Goal: Task Accomplishment & Management: Complete application form

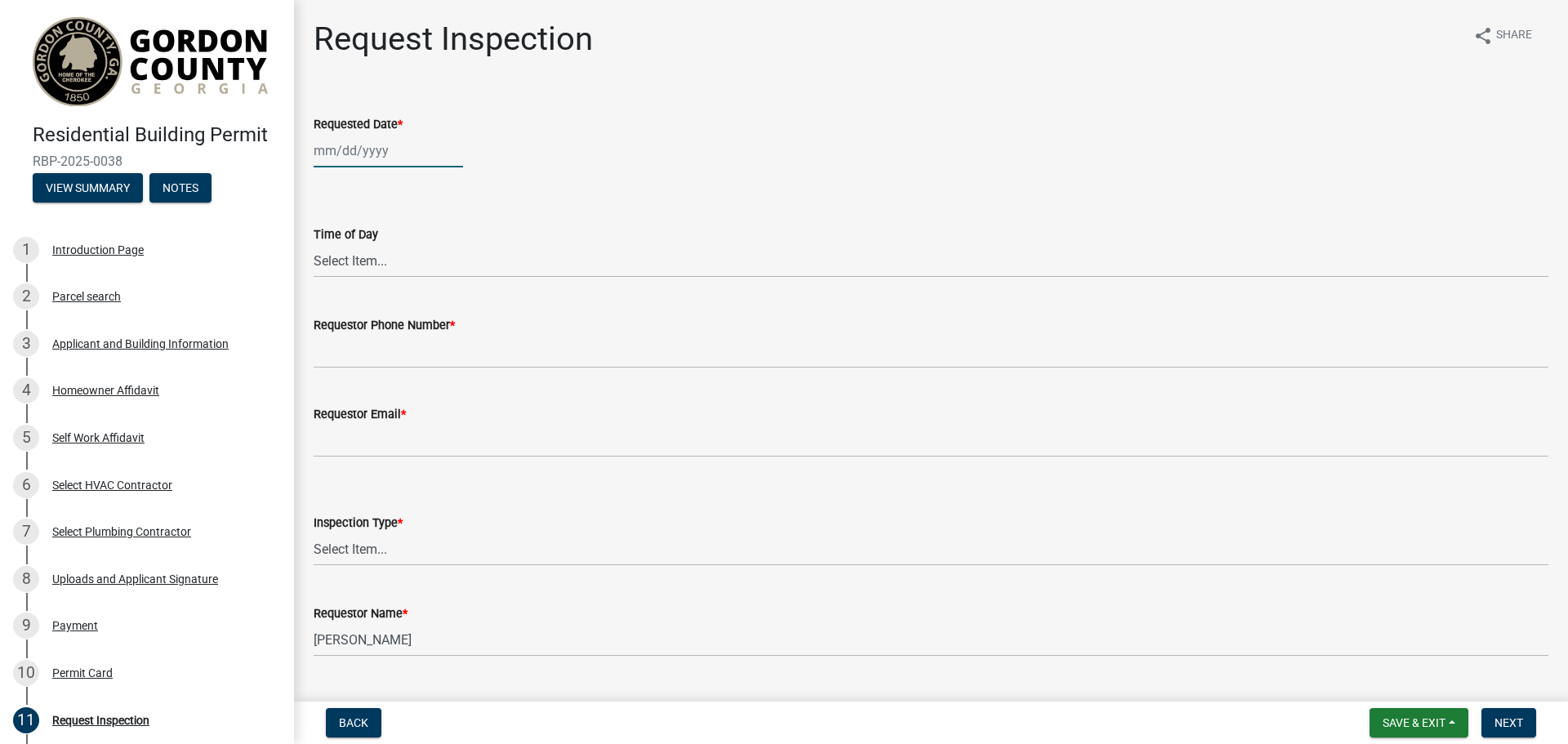
click at [341, 163] on div at bounding box center [388, 151] width 150 height 33
select select "8"
select select "2025"
click at [332, 288] on div "11" at bounding box center [330, 290] width 26 height 26
type input "[DATE]"
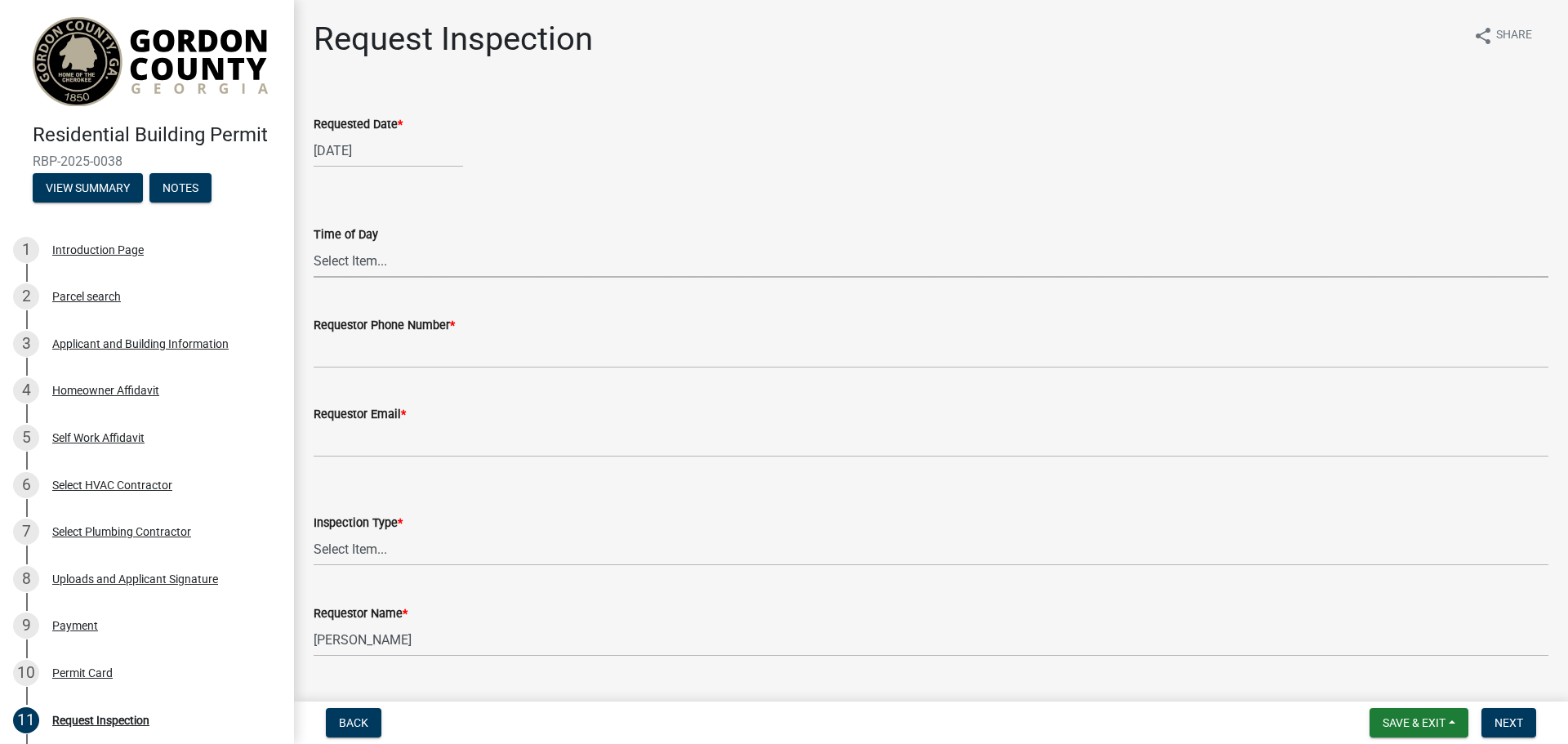
click at [356, 255] on select "Select Item... AM PM" at bounding box center [931, 260] width 1235 height 33
click at [354, 157] on div "[DATE]" at bounding box center [388, 151] width 150 height 33
select select "8"
select select "2025"
click at [547, 168] on wm-data-entity-input "Requested Date * [DATE] Jan Feb Mar Apr May Jun [DATE] Aug Sep Oct Nov [DATE] 1…" at bounding box center [931, 136] width 1235 height 90
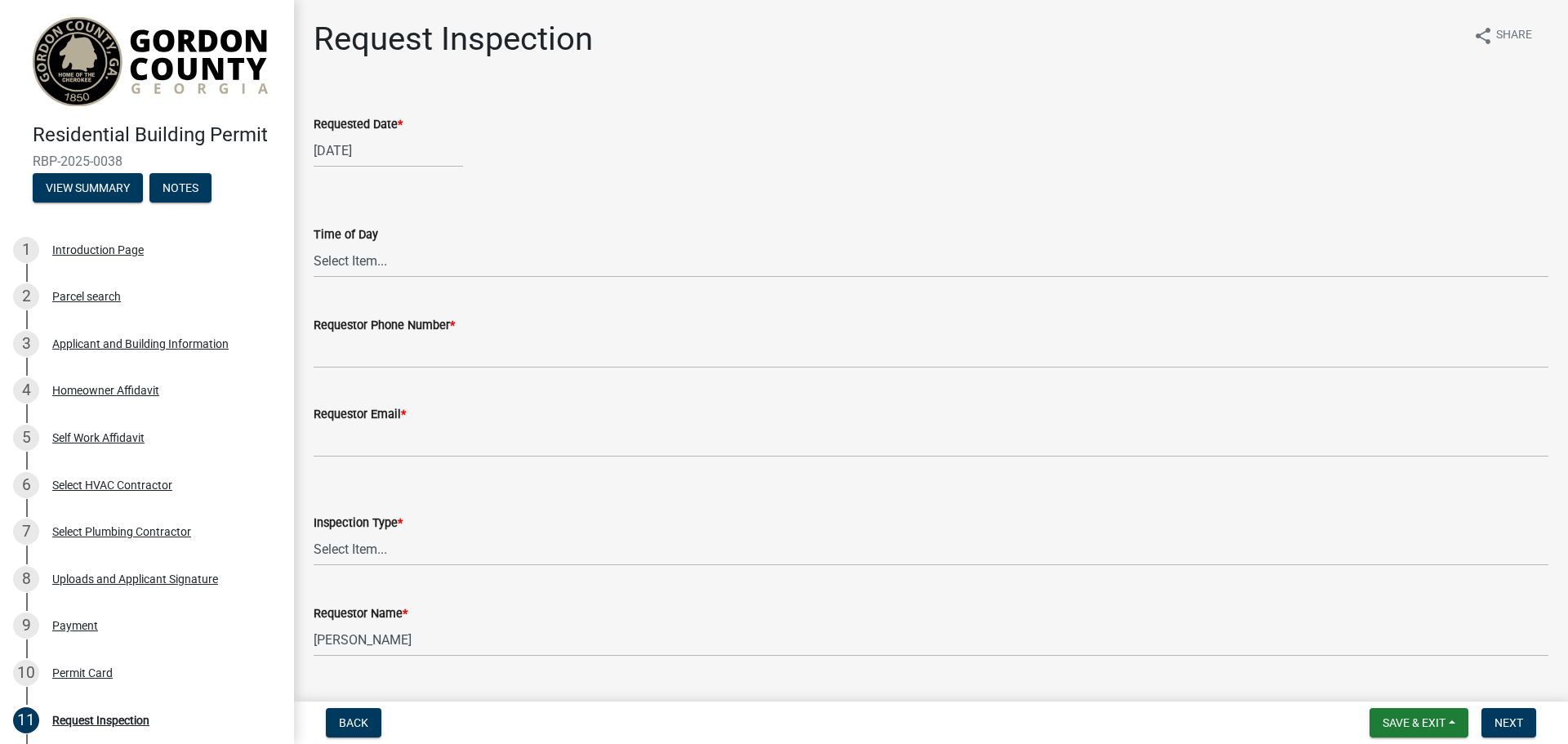
click at [338, 139] on div "[DATE]" at bounding box center [388, 151] width 150 height 33
select select "8"
select select "2025"
click at [363, 294] on div "12" at bounding box center [356, 290] width 26 height 26
type input "[DATE]"
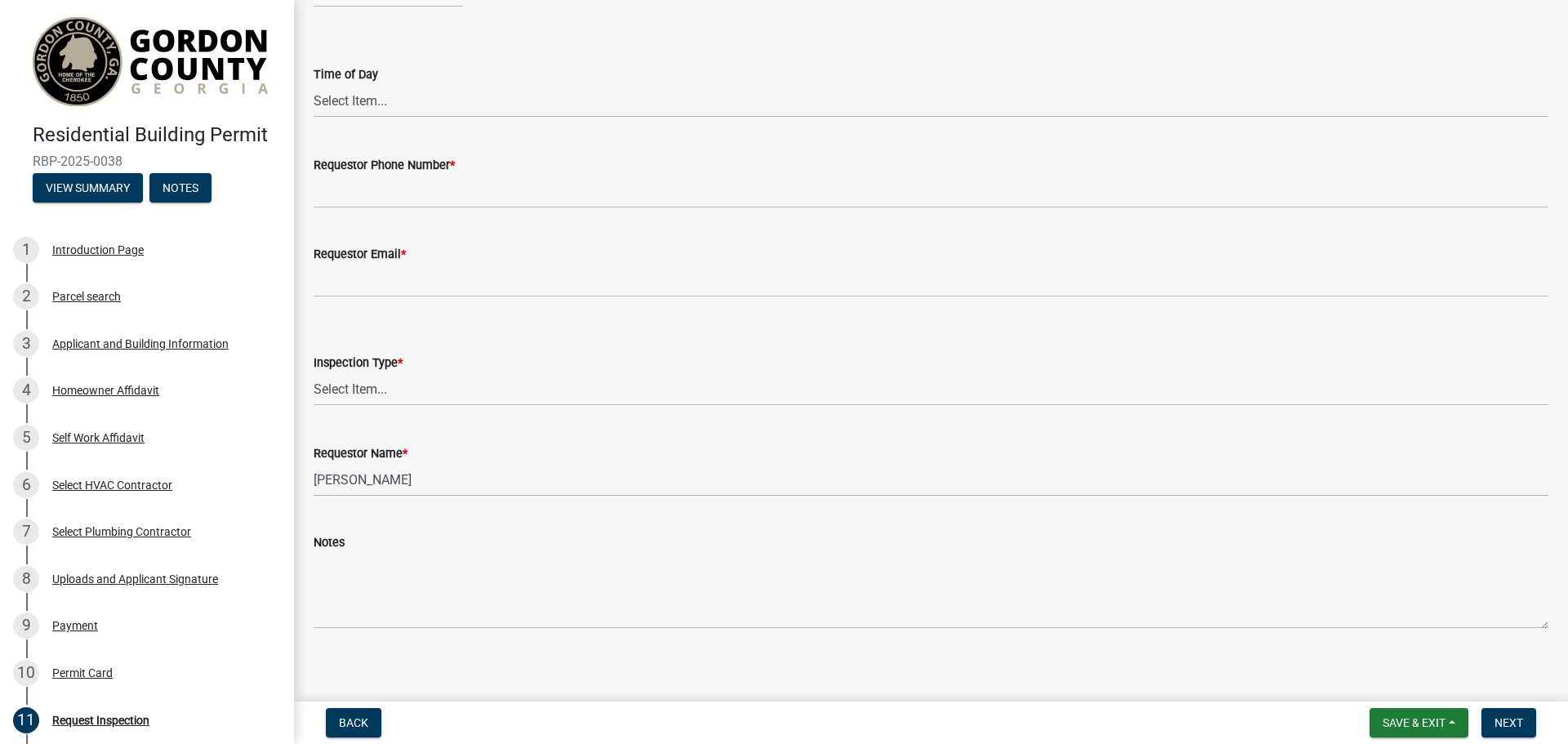
scroll to position [171, 0]
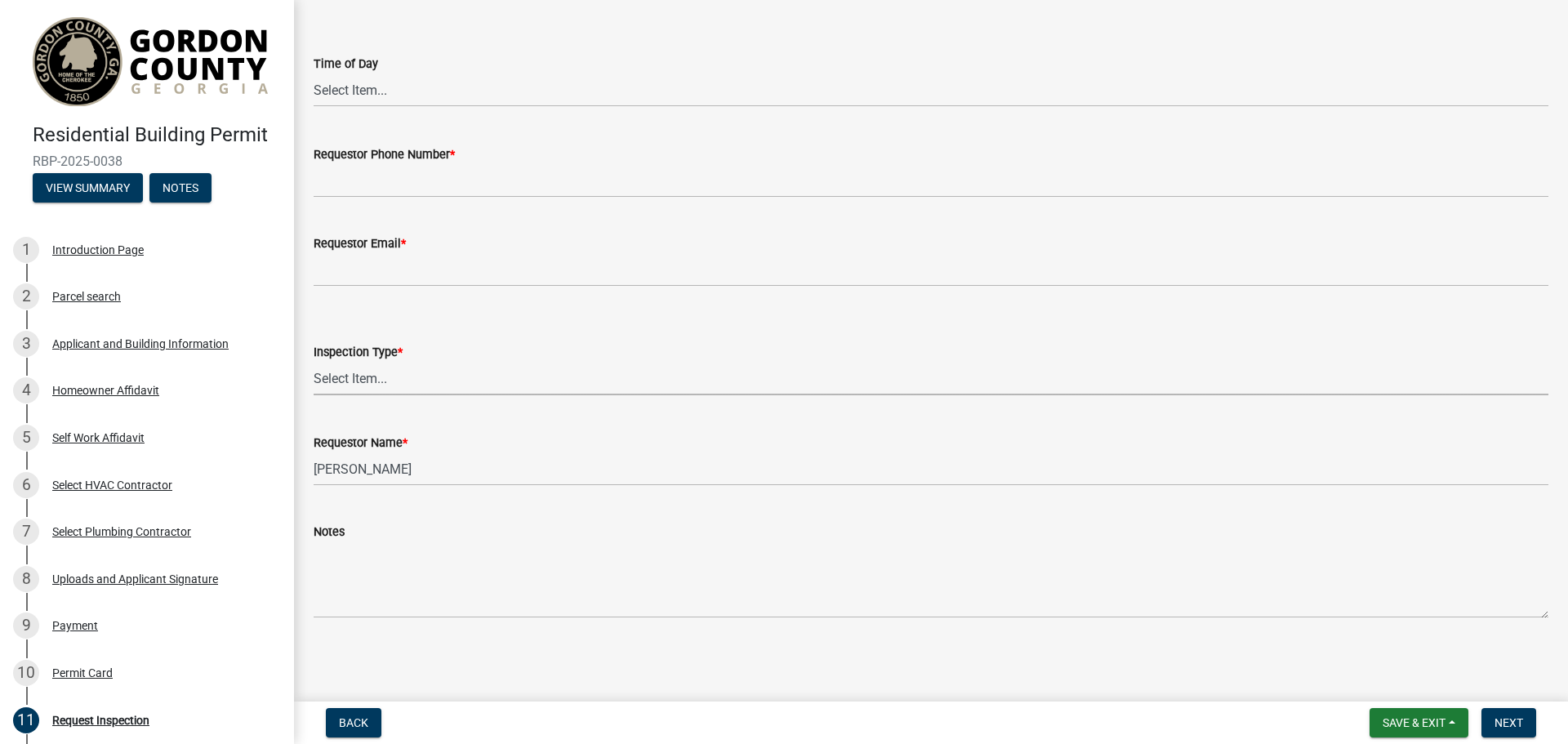
click at [386, 378] on select "Select Item... Footings/Monolithic Slab; 1st Soil & Erosion Inspection; T-Pole …" at bounding box center [931, 378] width 1235 height 33
click at [314, 362] on select "Select Item... Footings/Monolithic Slab; 1st Soil & Erosion Inspection; T-Pole …" at bounding box center [931, 378] width 1235 height 33
select select "019a0506-8f1e-47de-bb62-d81138682273"
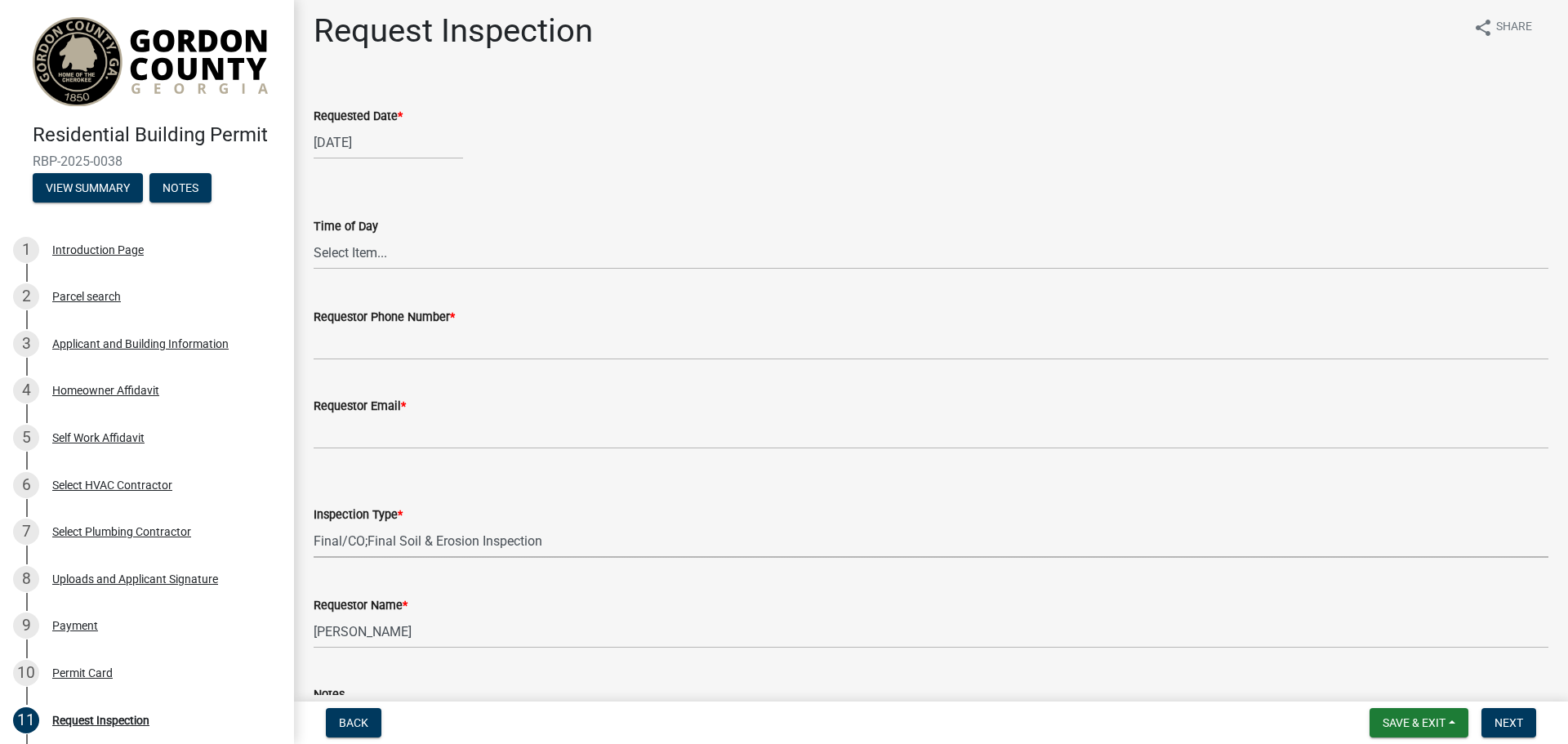
scroll to position [8, 0]
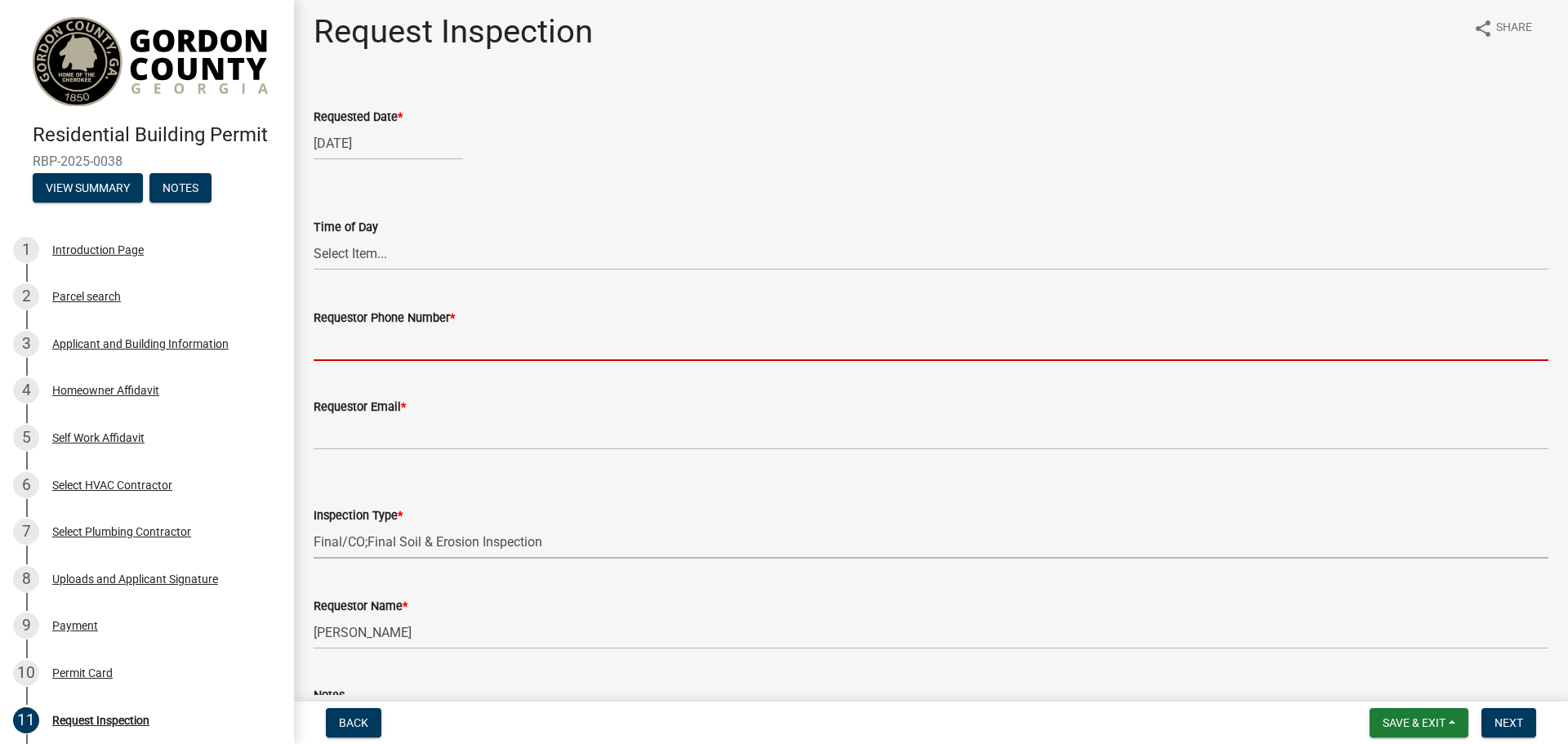
click at [382, 355] on input "Requestor Phone Number *" at bounding box center [931, 344] width 1235 height 33
click at [369, 266] on select "Select Item... AM PM" at bounding box center [931, 253] width 1235 height 33
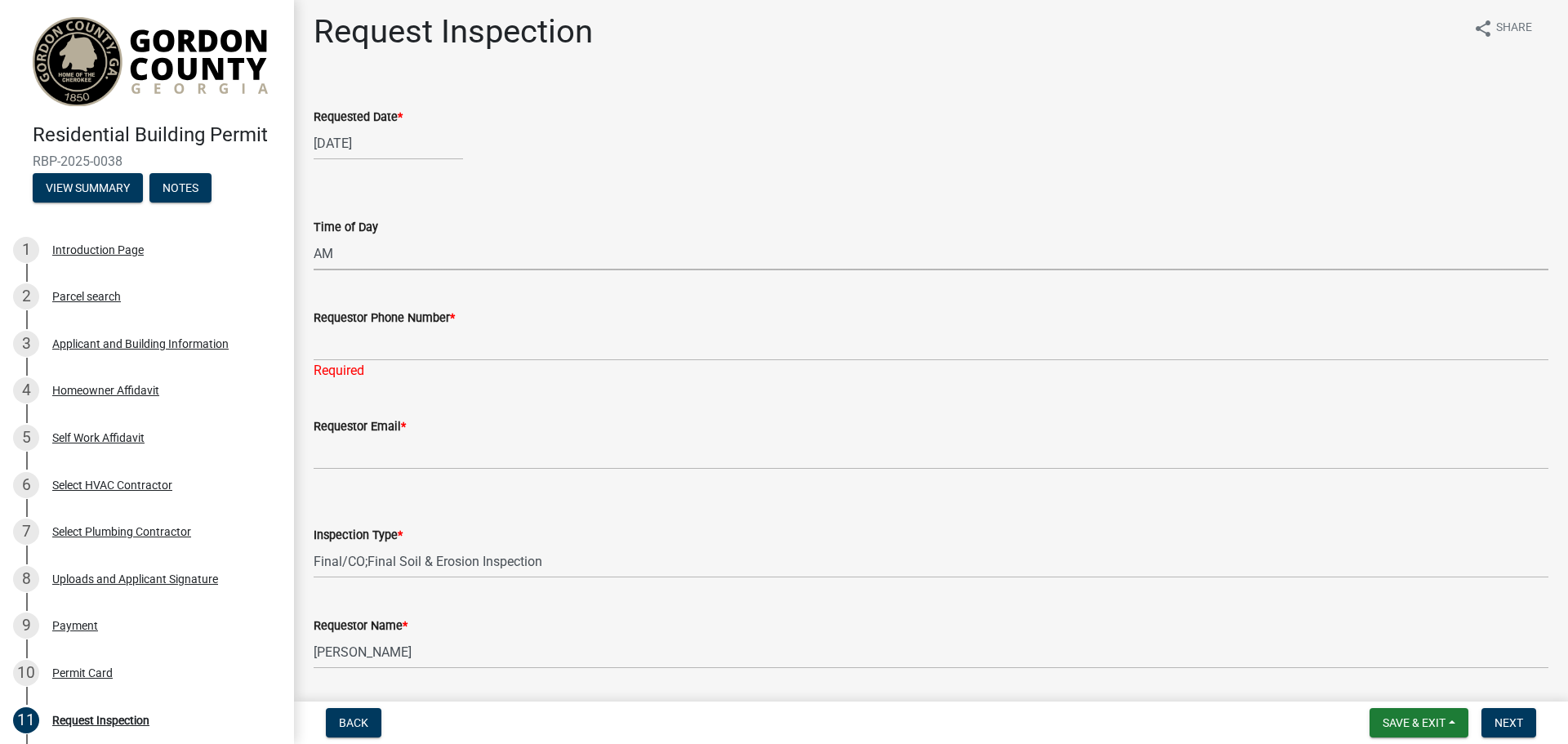
click at [314, 237] on select "Select Item... AM PM" at bounding box center [931, 253] width 1235 height 33
select select "d66dc685-6893-4482-82a8-36ee9a2c606c"
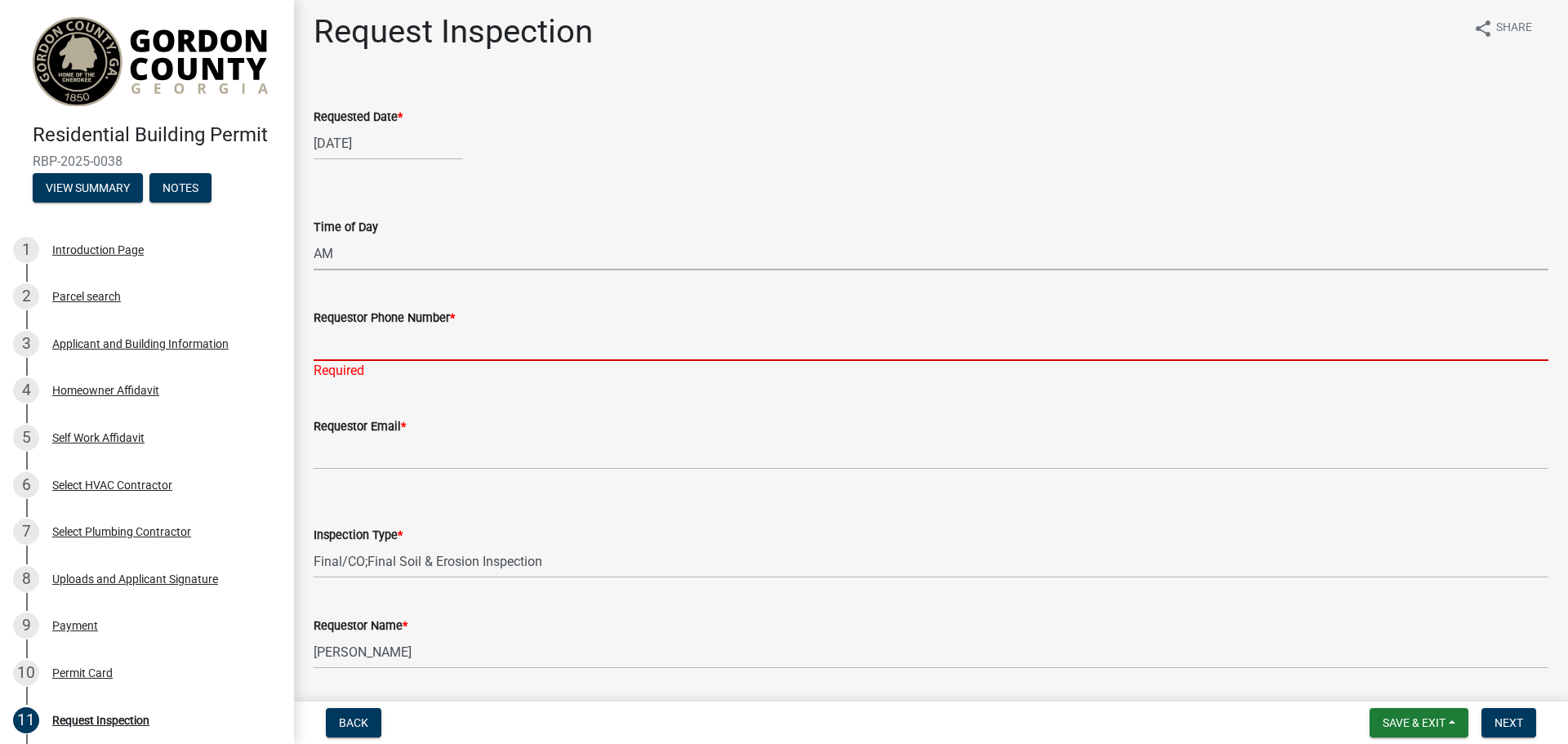
click at [337, 356] on input "Requestor Phone Number *" at bounding box center [931, 344] width 1235 height 33
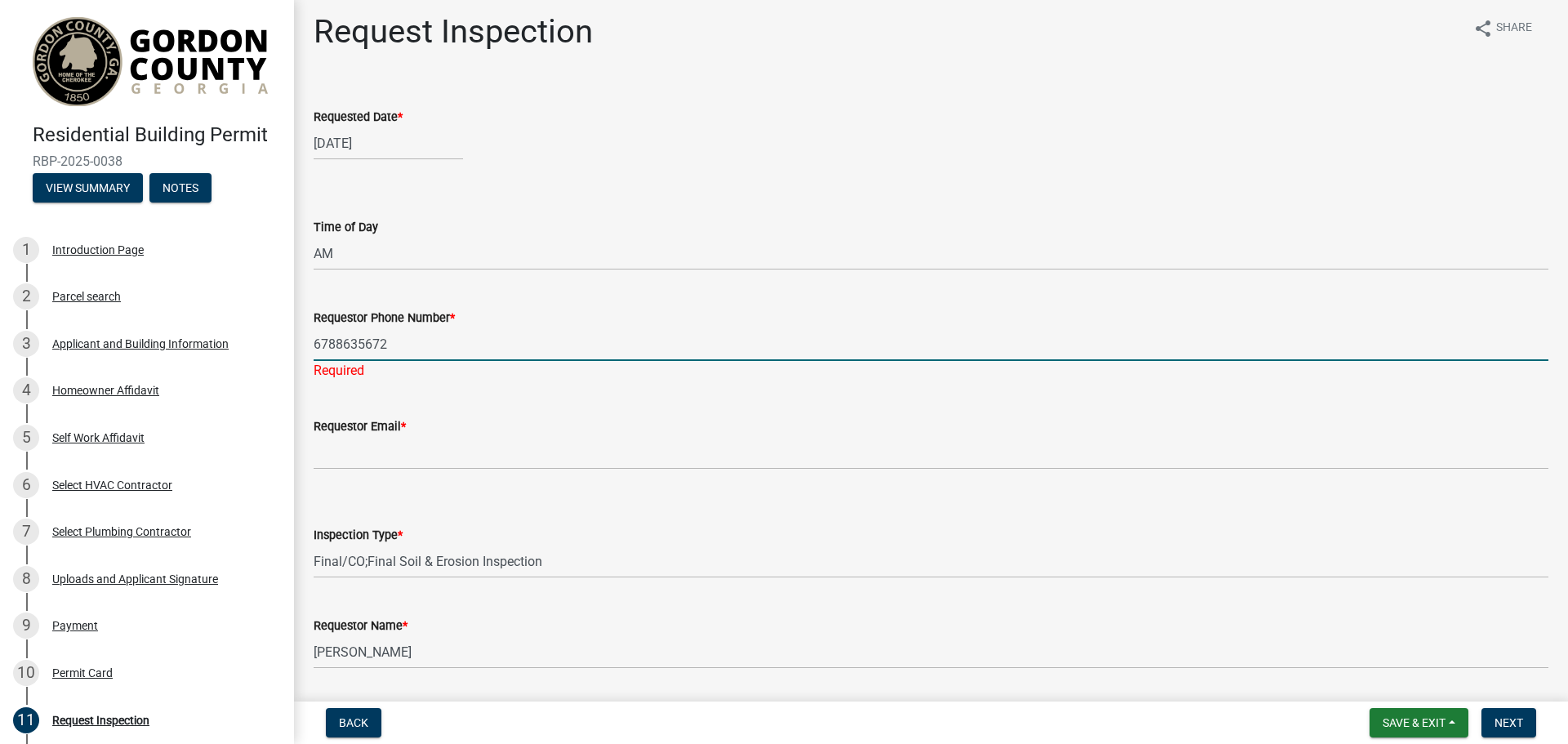
type input "6788635672"
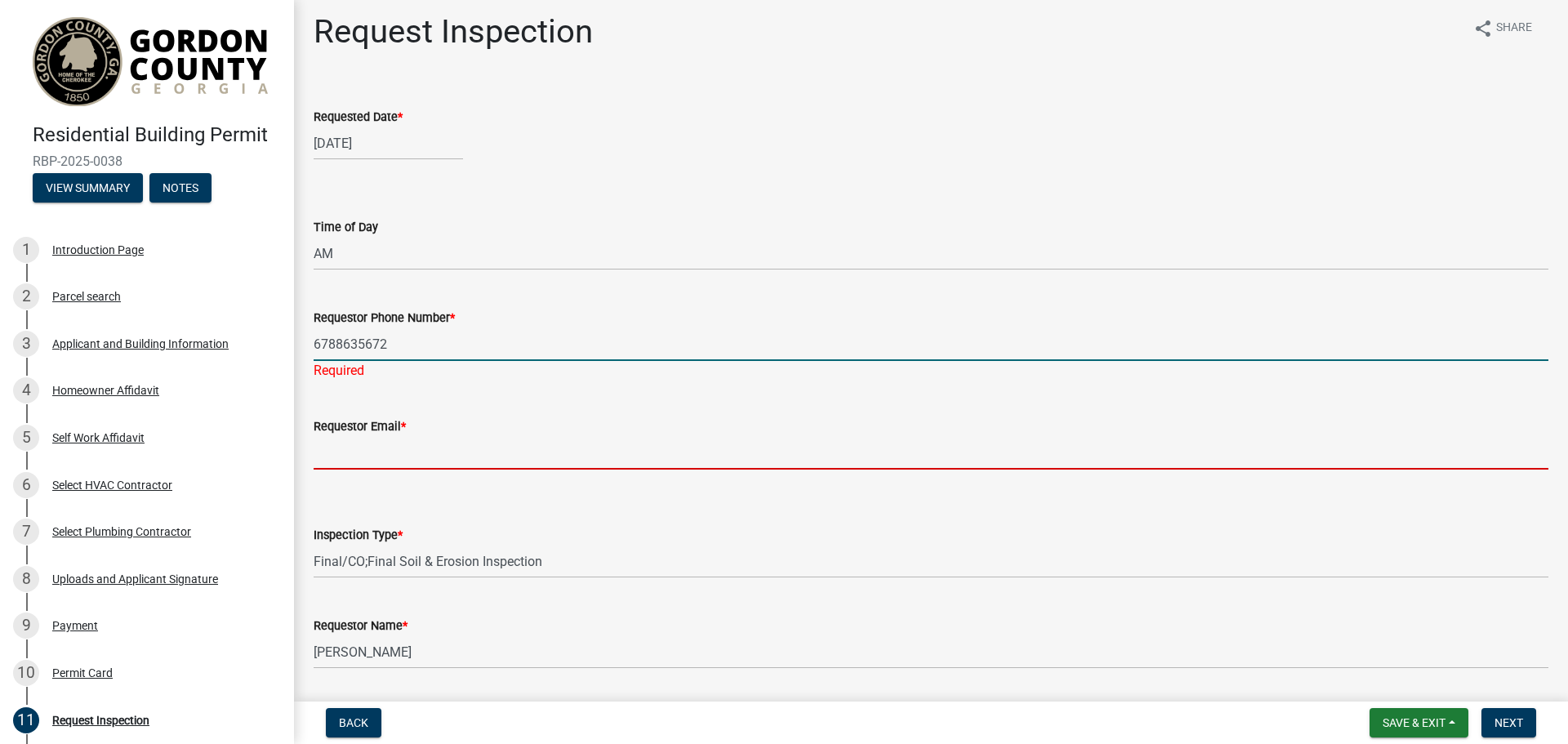
click at [379, 462] on wm-data-entity-input "Requestor Email *" at bounding box center [931, 437] width 1235 height 89
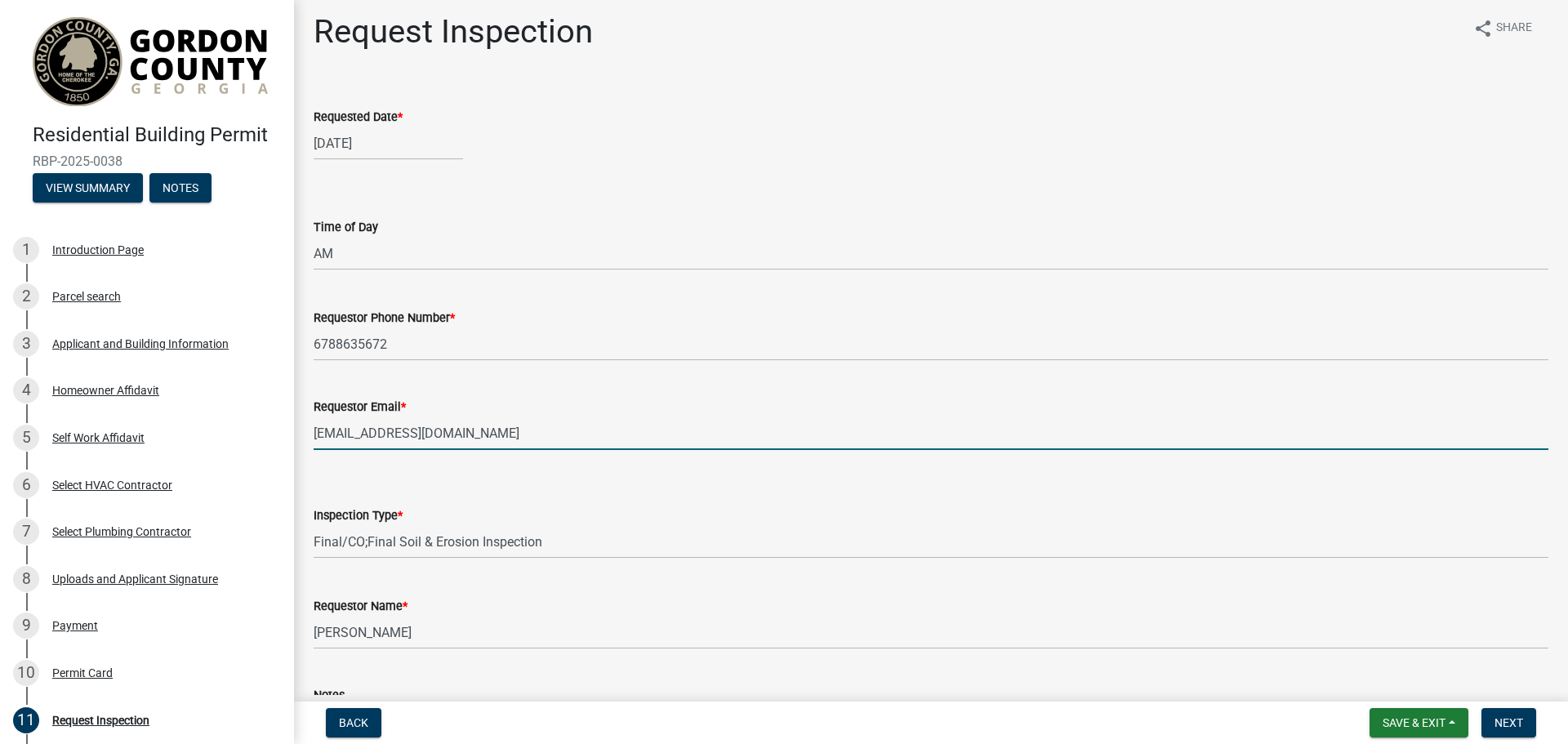
type input "[EMAIL_ADDRESS][DOMAIN_NAME]"
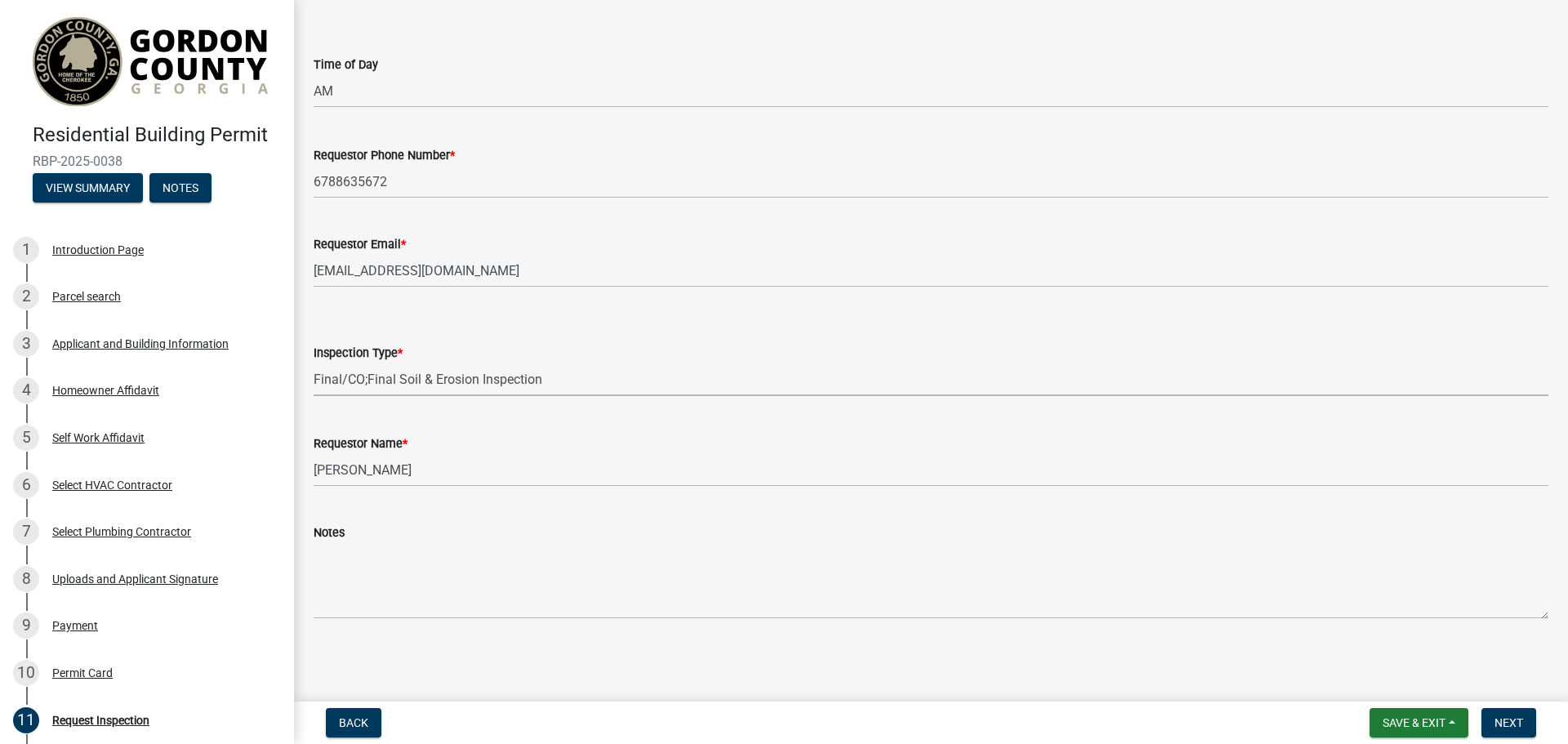
scroll to position [171, 0]
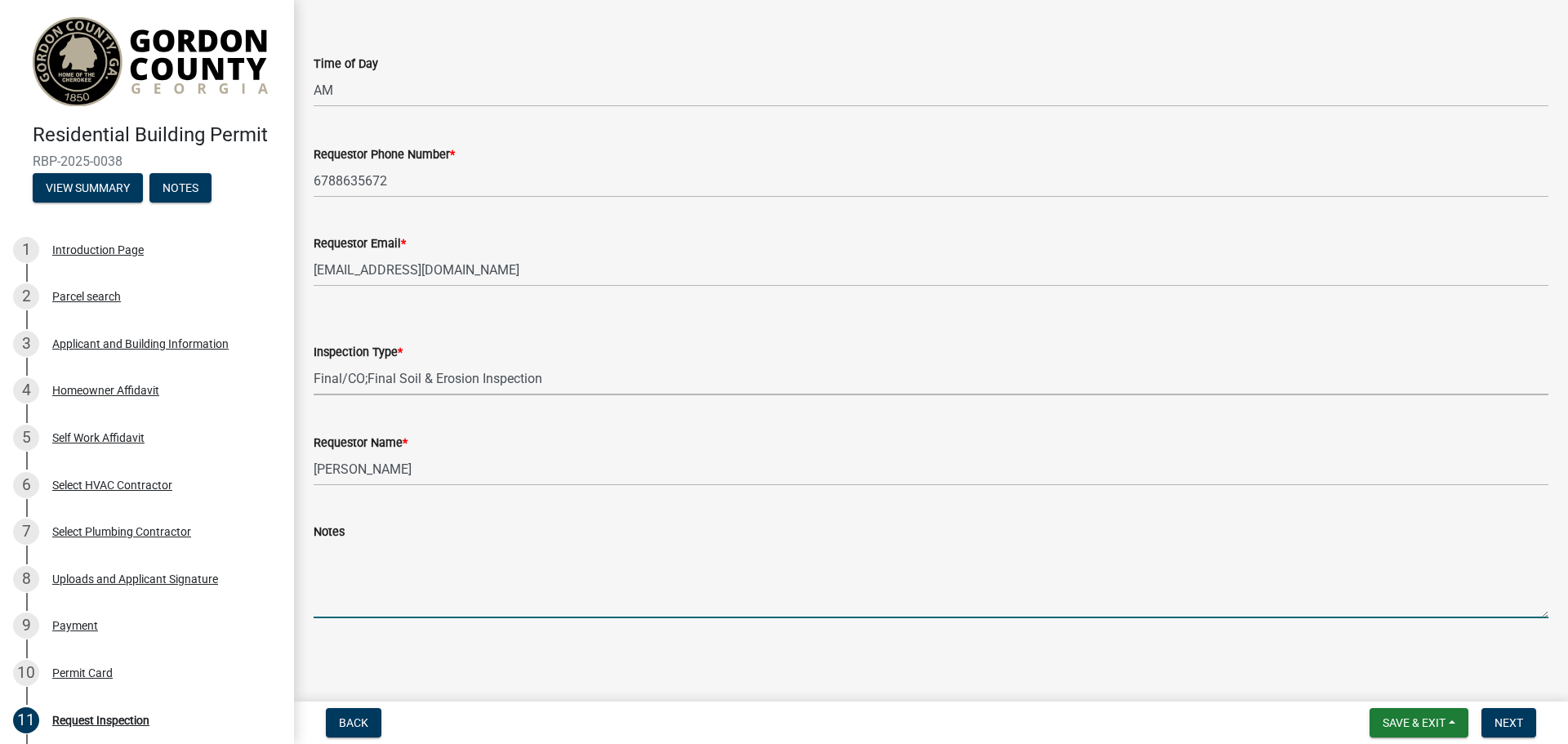
click at [350, 585] on textarea "Notes" at bounding box center [931, 579] width 1235 height 77
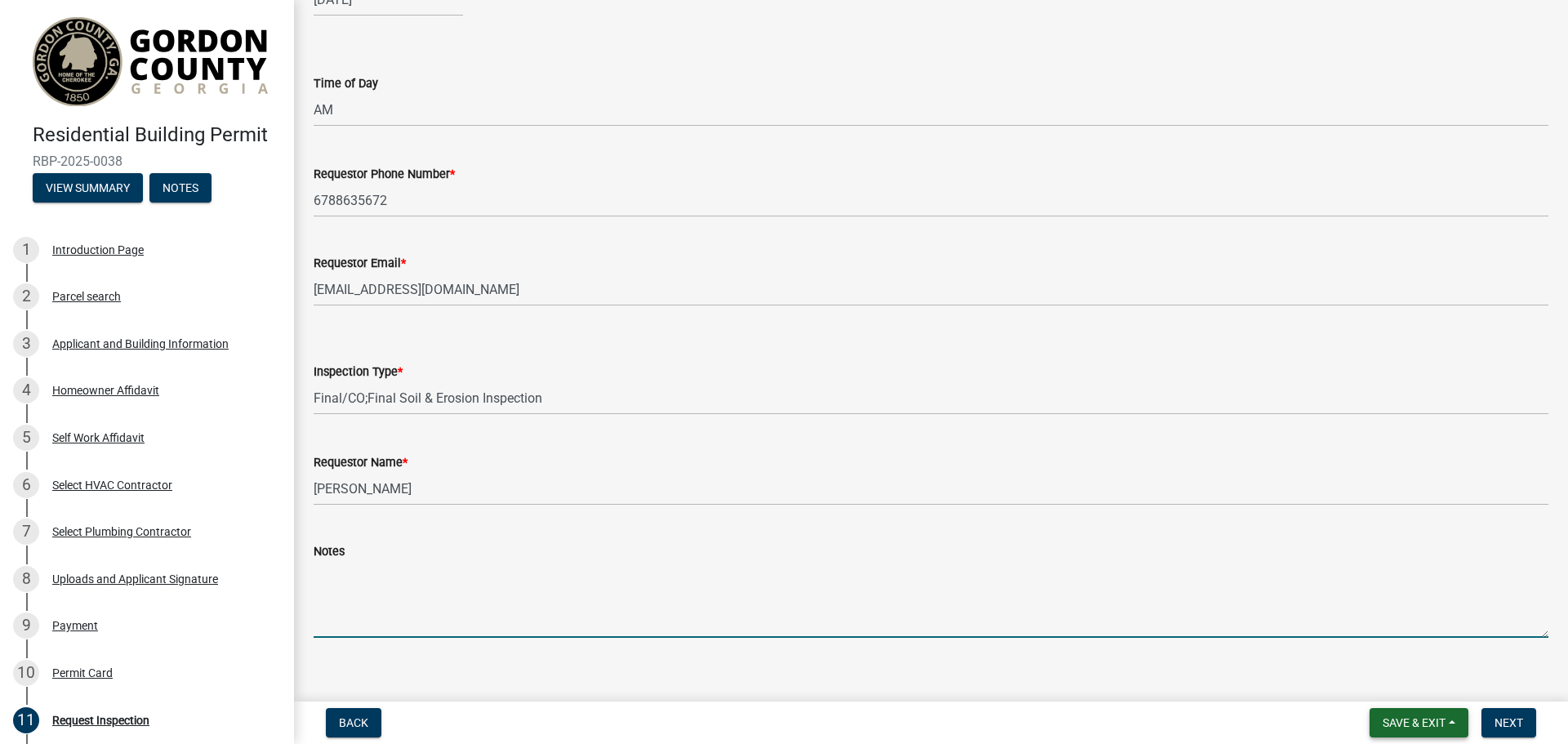
scroll to position [163, 0]
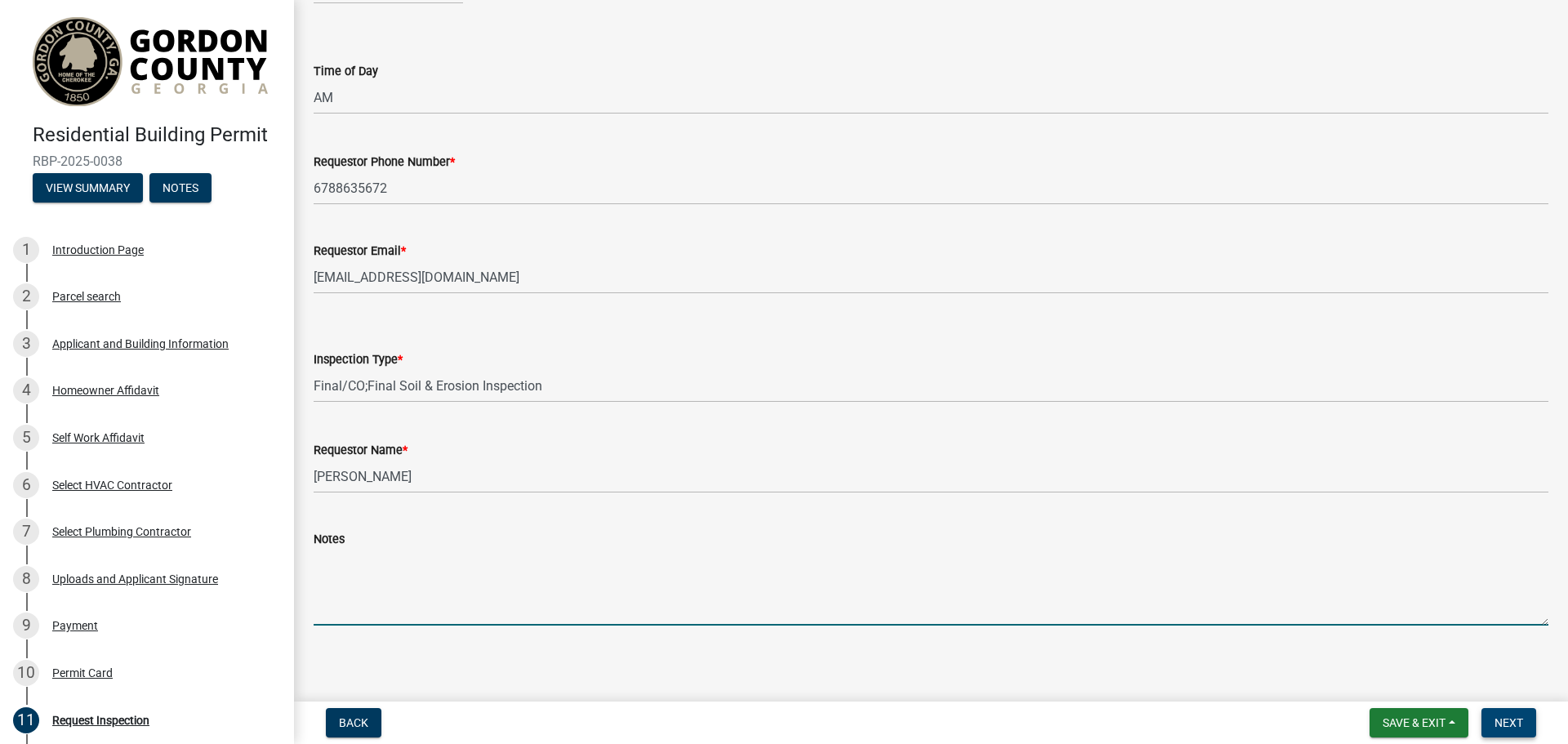
click at [1501, 733] on button "Next" at bounding box center [1509, 722] width 54 height 30
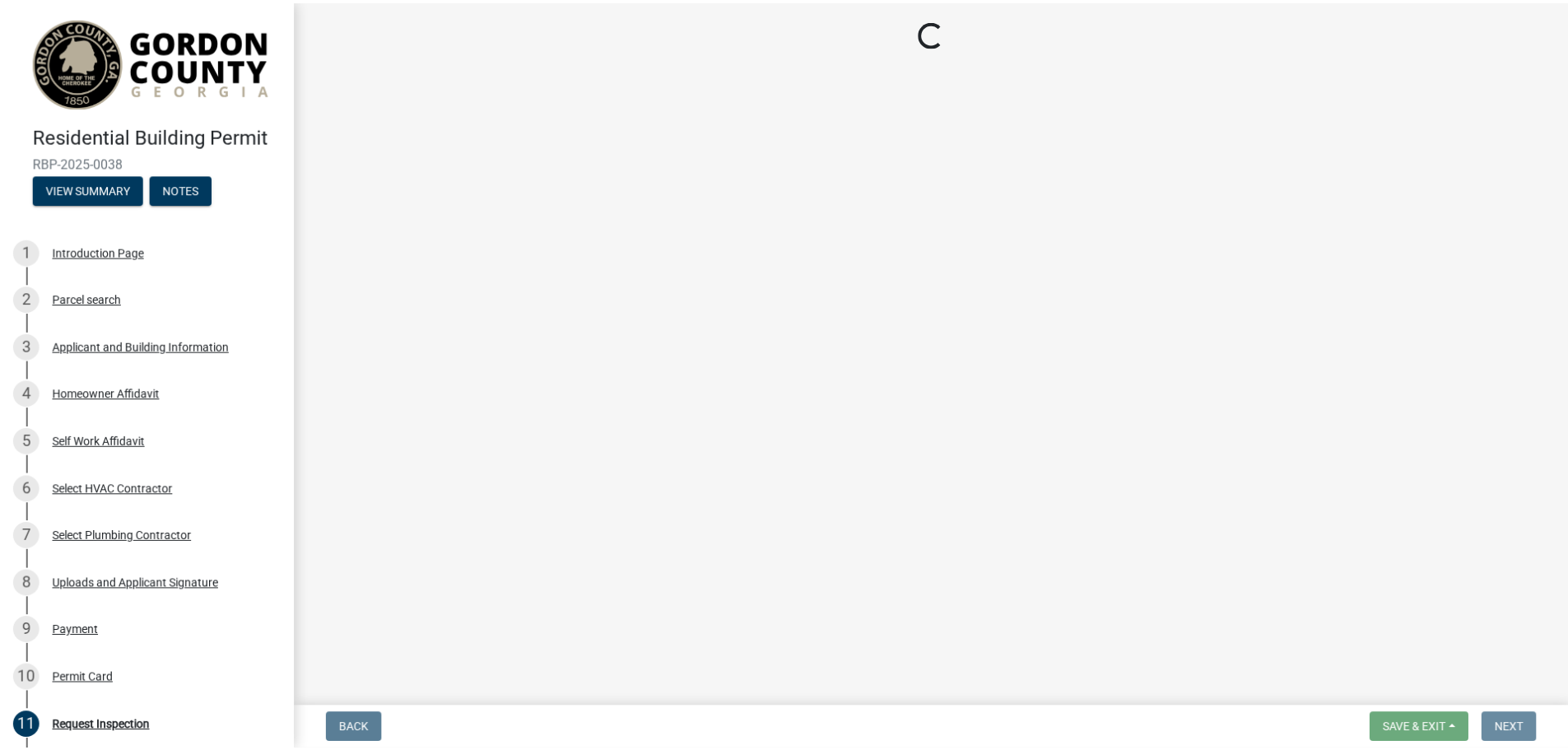
scroll to position [0, 0]
